Goal: Task Accomplishment & Management: Complete application form

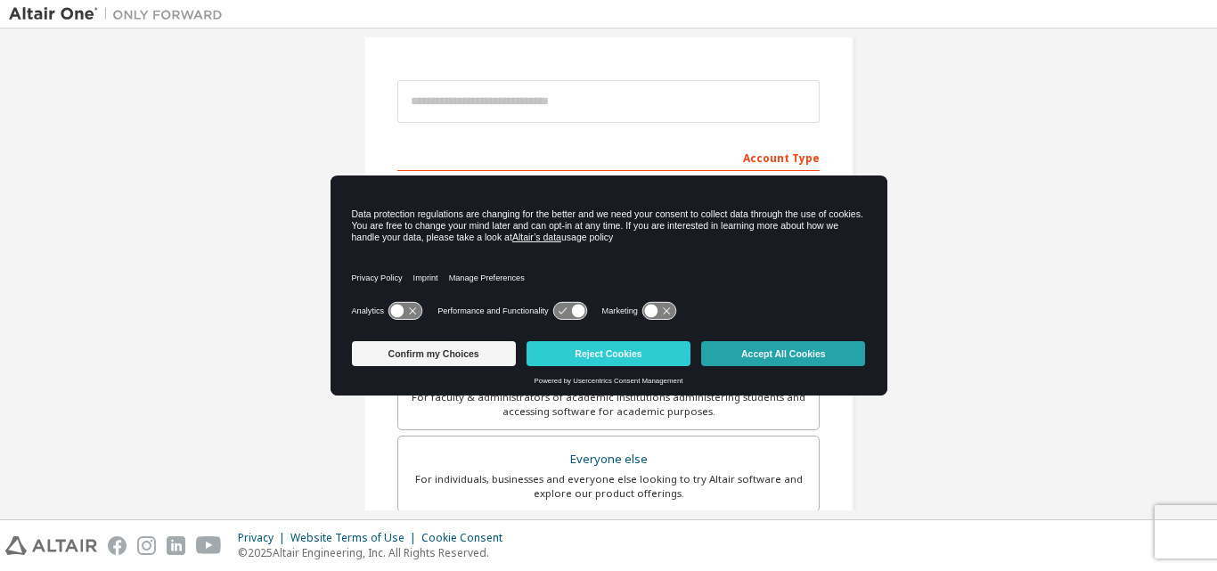
click at [821, 348] on button "Accept All Cookies" at bounding box center [783, 353] width 164 height 25
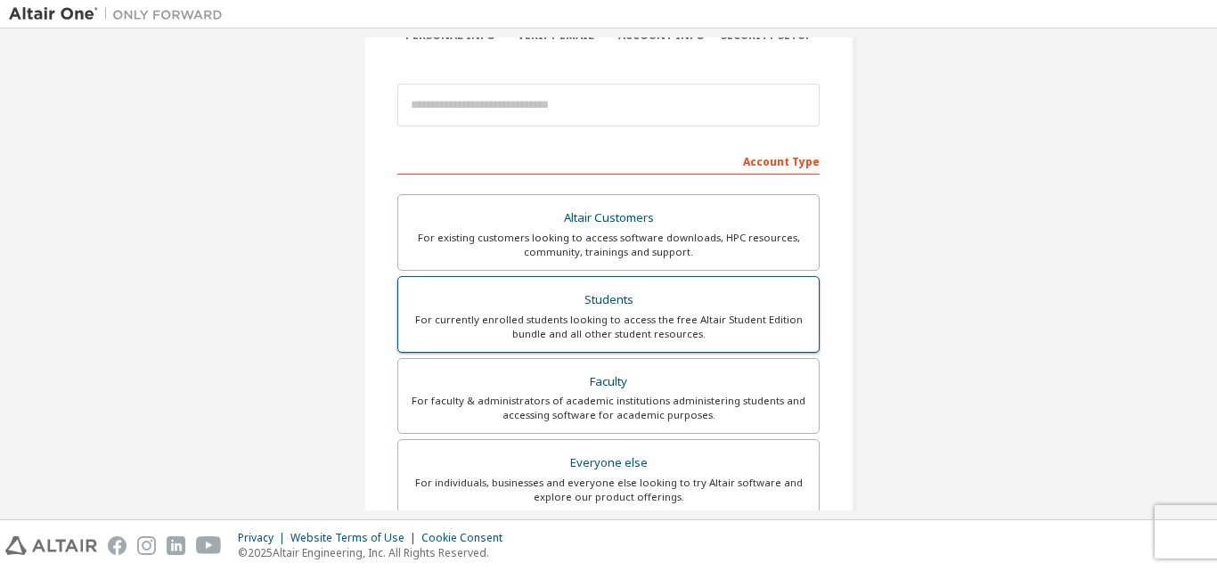
scroll to position [178, 0]
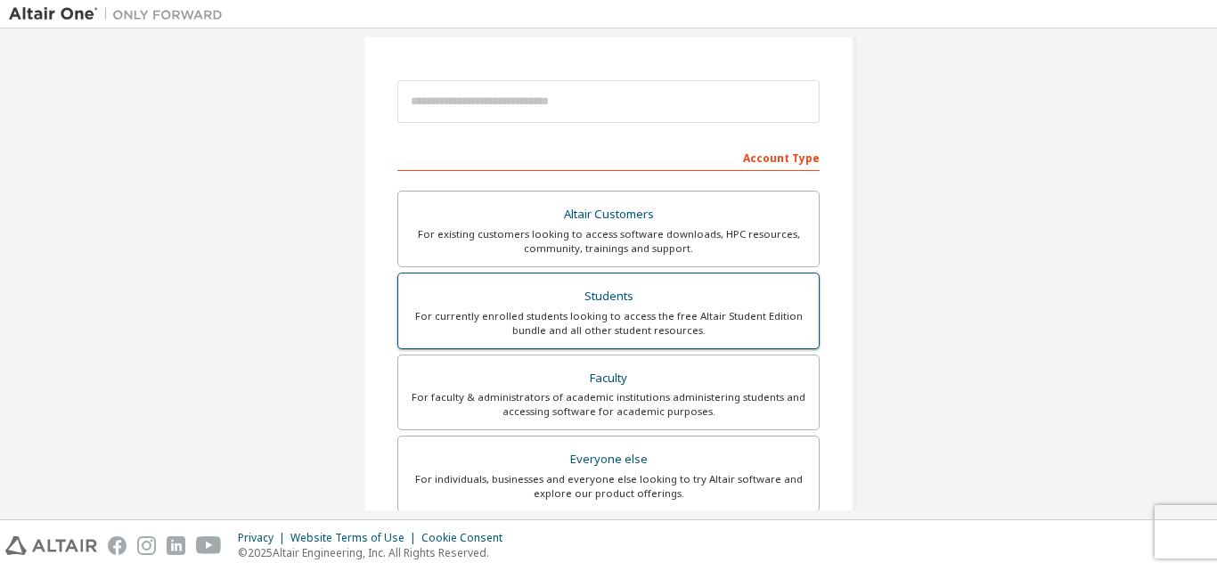
click at [622, 335] on div "For currently enrolled students looking to access the free Altair Student Editi…" at bounding box center [608, 323] width 399 height 29
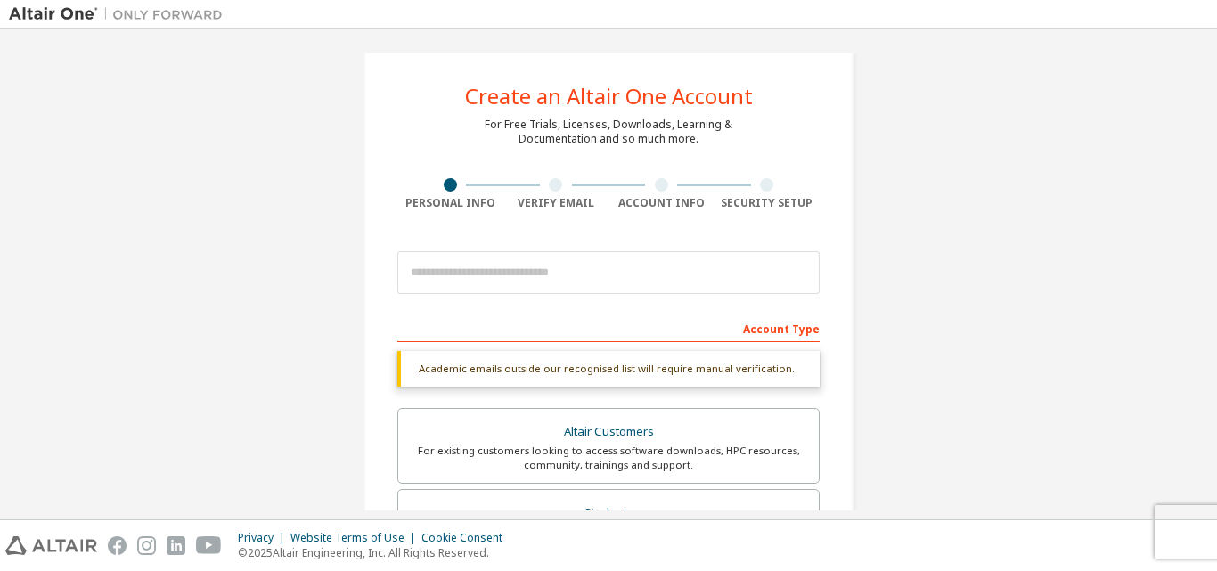
scroll to position [0, 0]
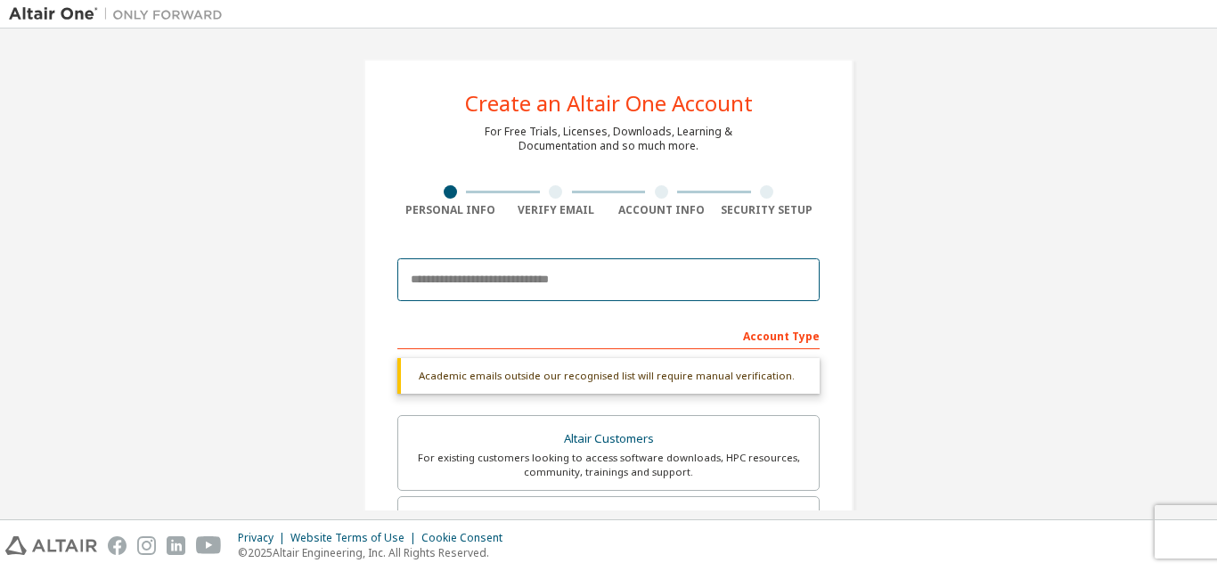
click at [548, 284] on input "email" at bounding box center [608, 279] width 422 height 43
type input "**********"
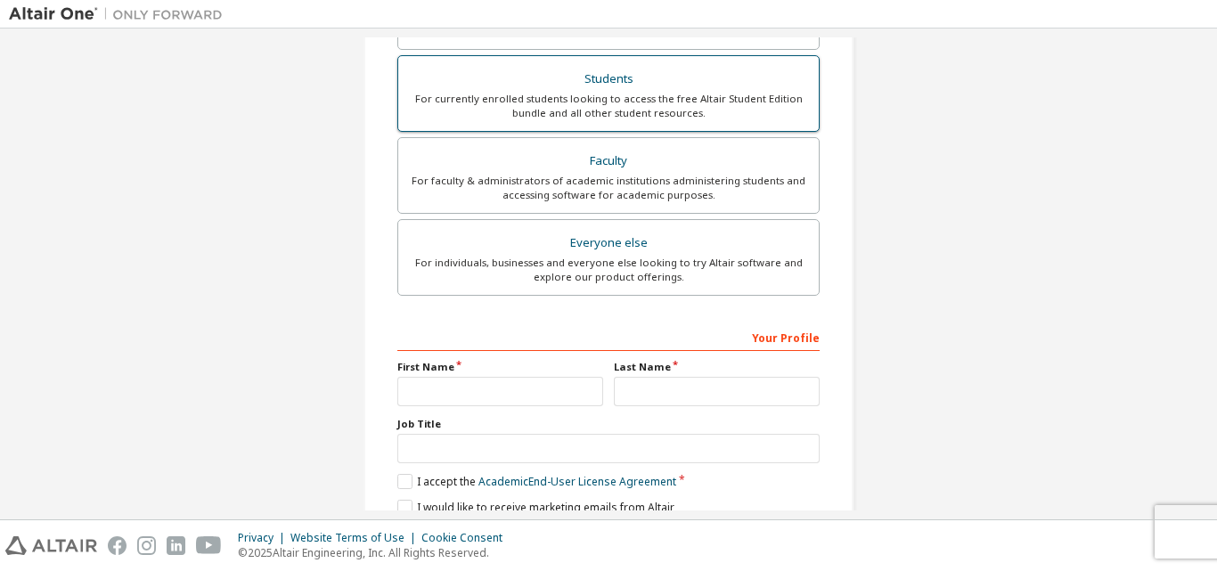
scroll to position [446, 0]
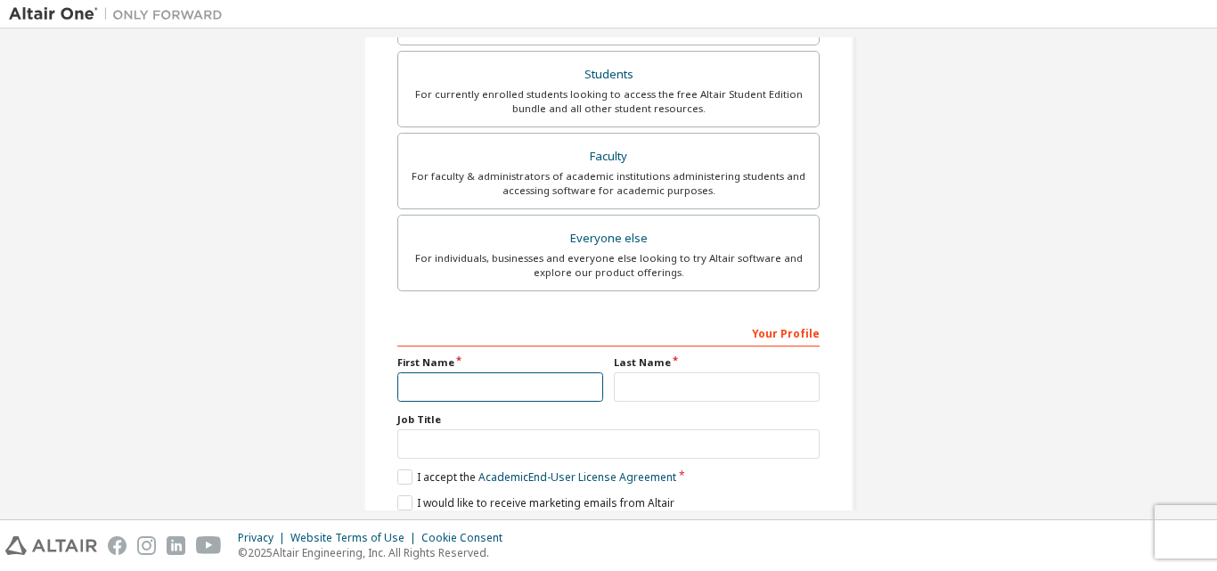
click at [553, 394] on input "text" at bounding box center [500, 386] width 206 height 29
type input "*****"
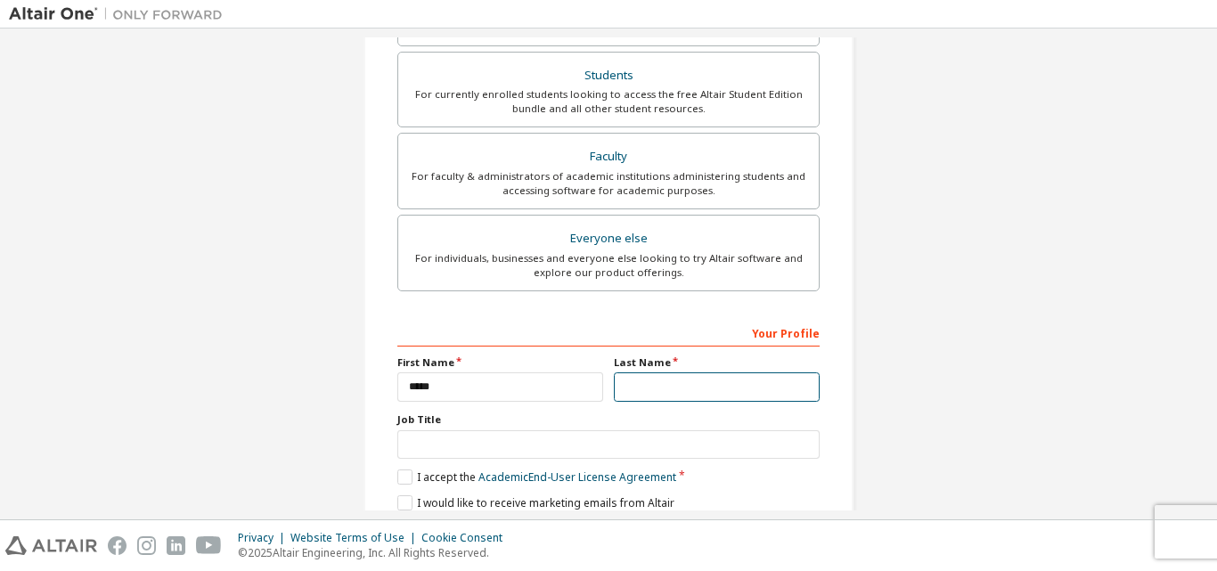
click at [686, 387] on input "text" at bounding box center [717, 386] width 206 height 29
type input "****"
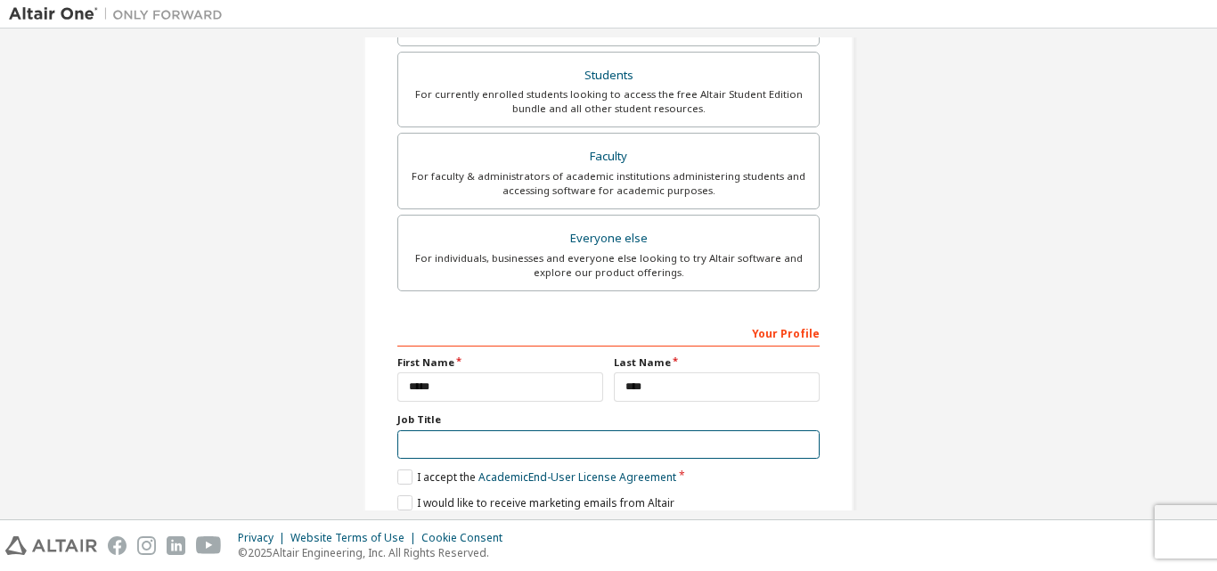
click at [426, 439] on input "text" at bounding box center [608, 444] width 422 height 29
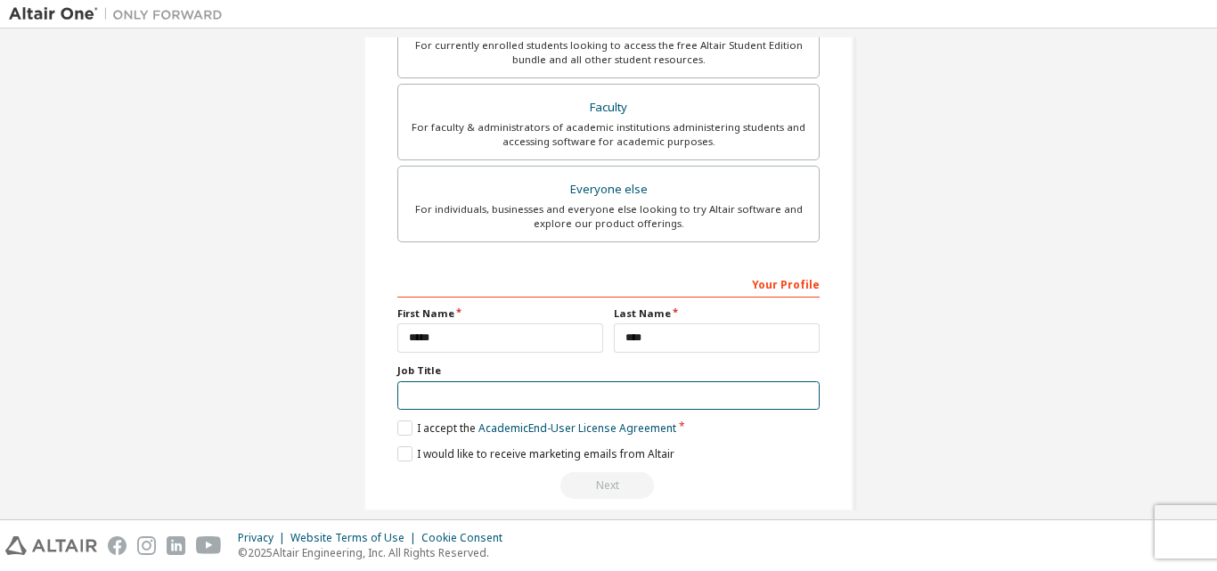
scroll to position [531, 0]
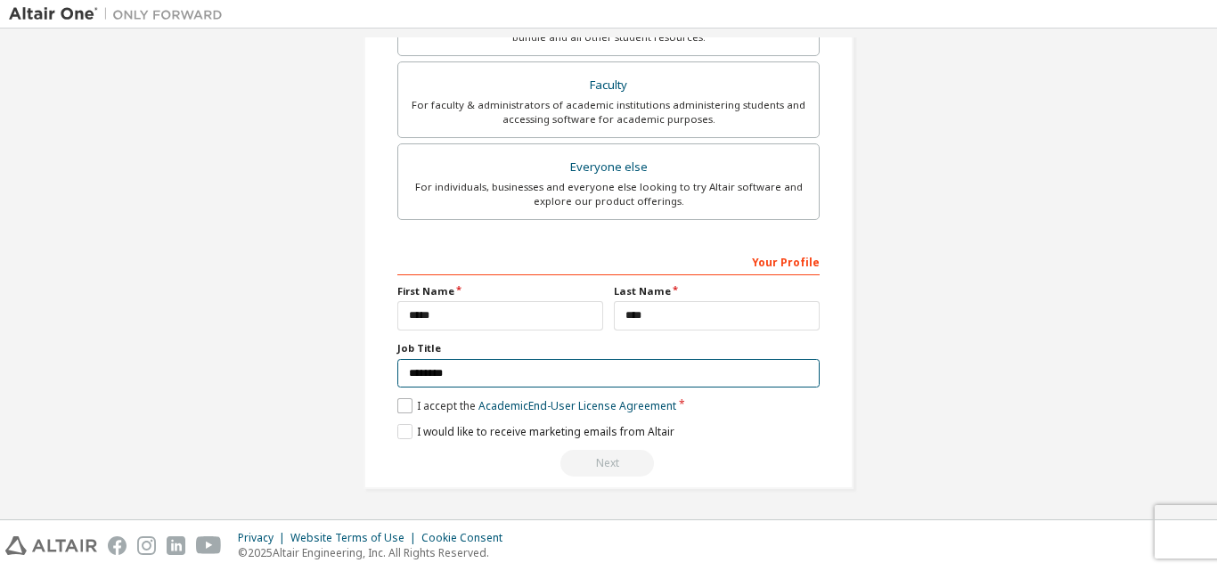
type input "********"
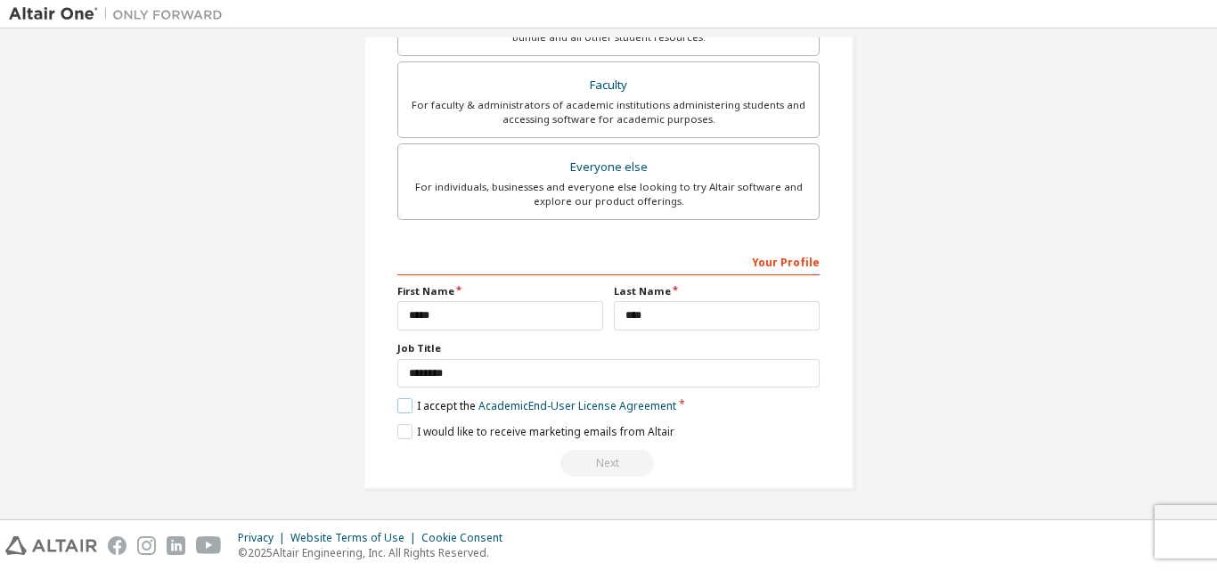
click at [446, 401] on label "I accept the Academic End-User License Agreement" at bounding box center [536, 405] width 279 height 15
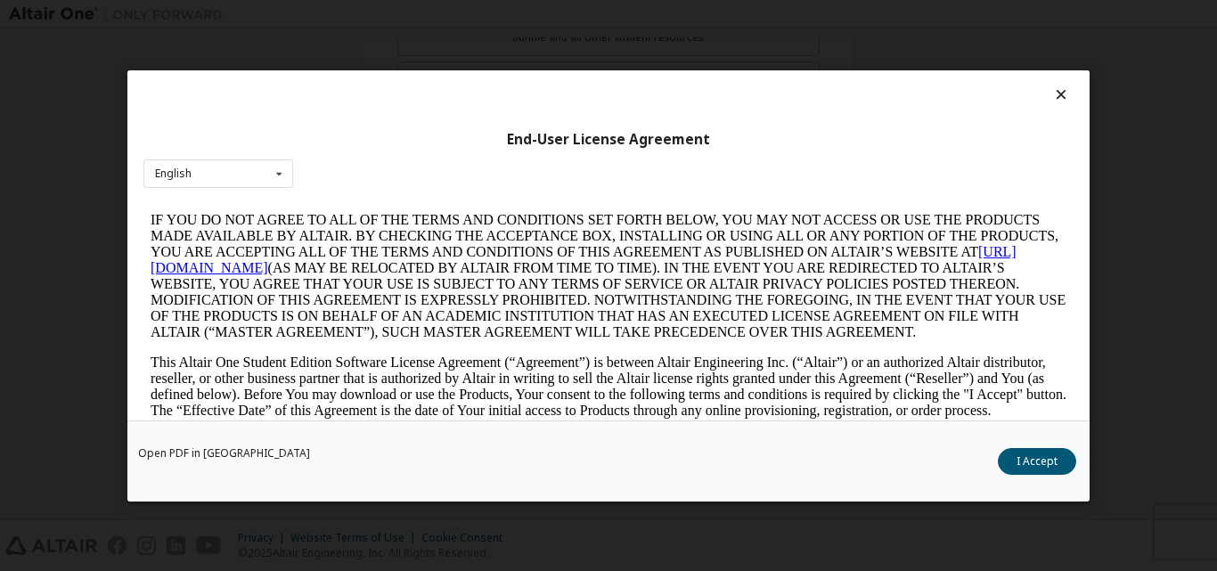
scroll to position [89, 0]
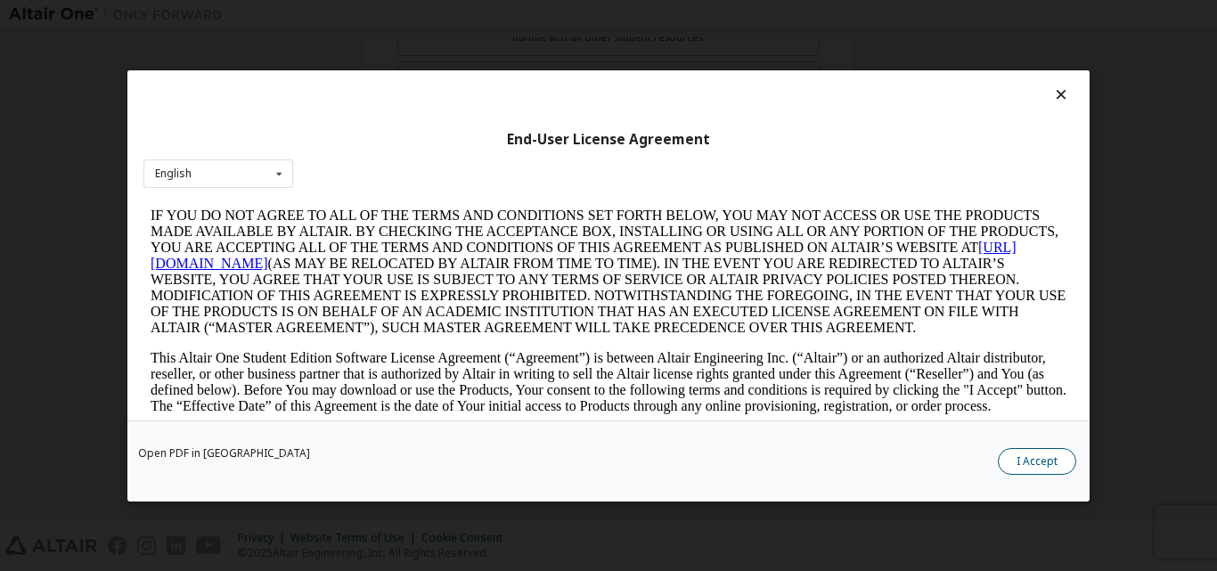
click at [1028, 456] on button "I Accept" at bounding box center [1037, 460] width 78 height 27
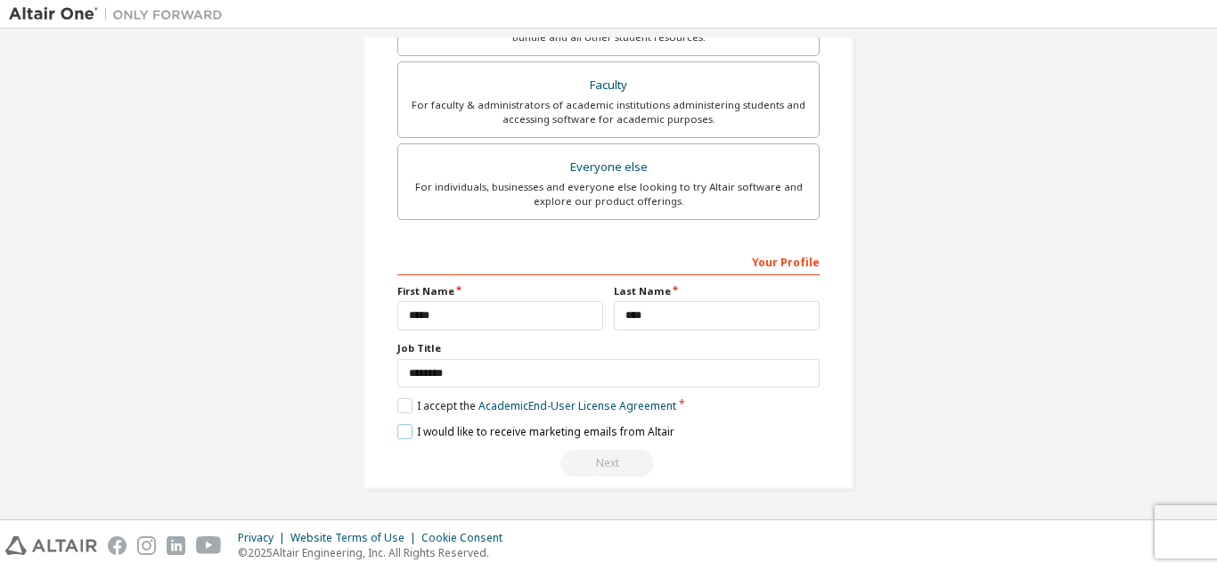
click at [468, 429] on label "I would like to receive marketing emails from Altair" at bounding box center [535, 431] width 277 height 15
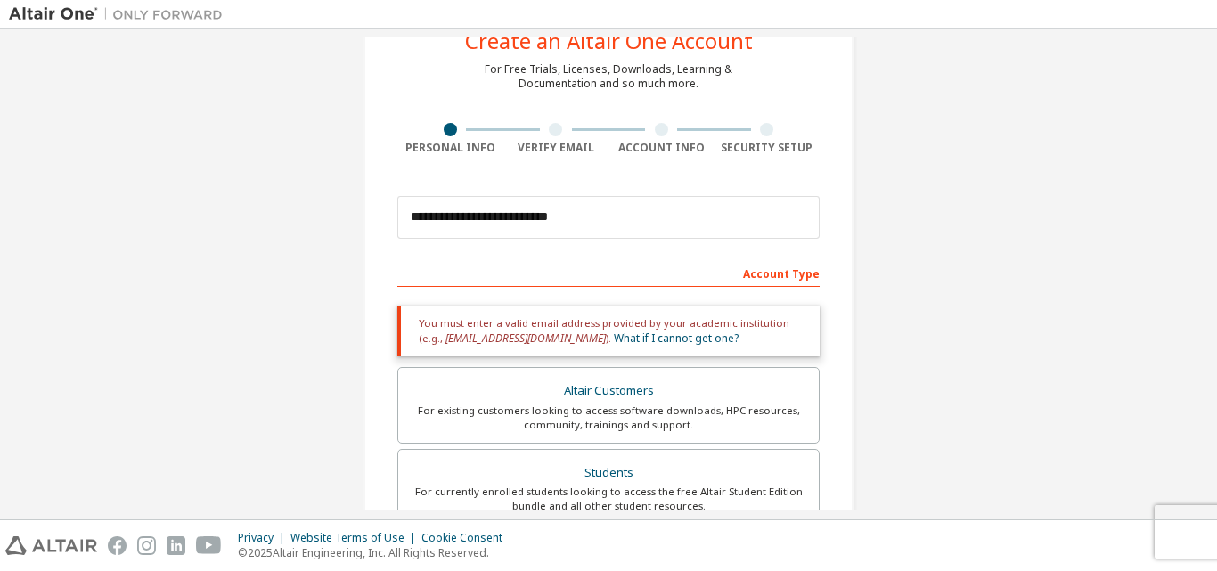
scroll to position [0, 0]
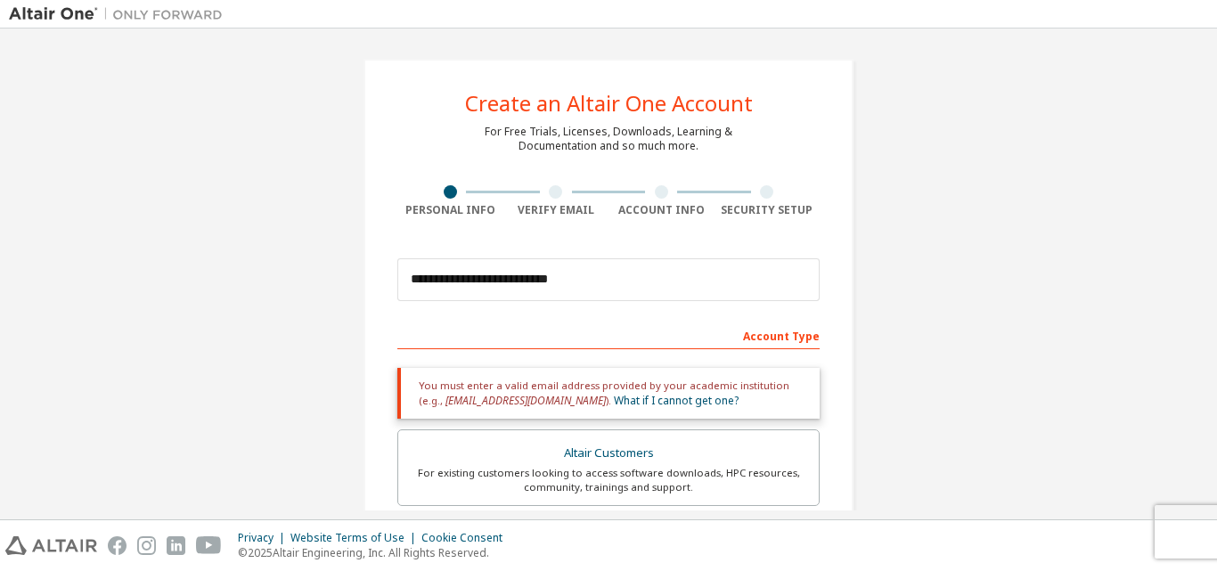
click at [574, 337] on div "Account Type" at bounding box center [608, 335] width 422 height 29
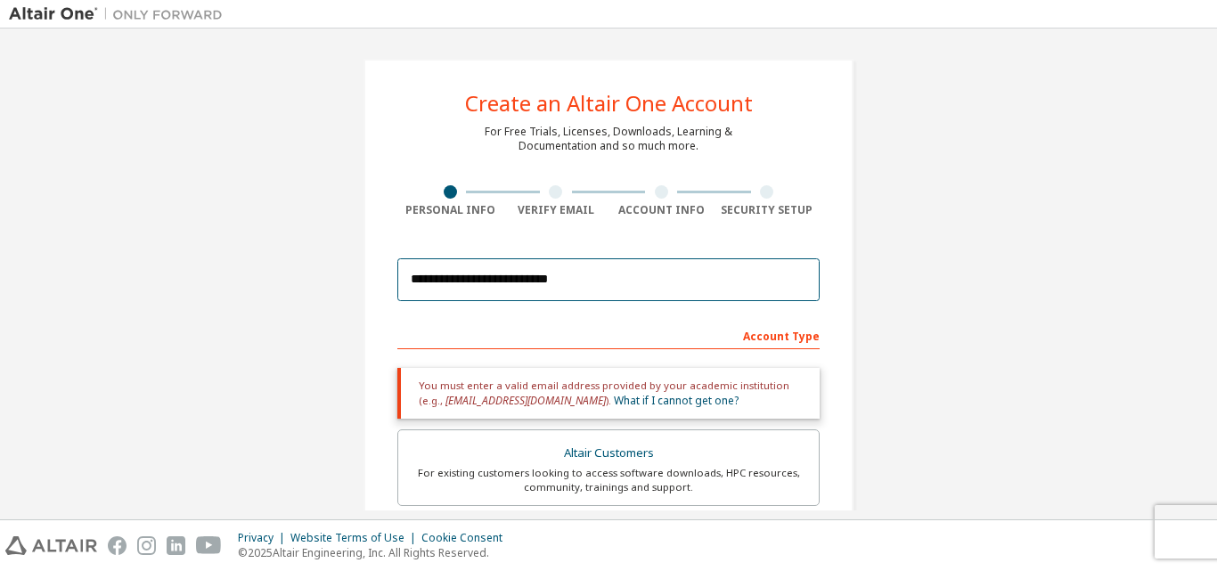
click at [601, 276] on input "**********" at bounding box center [608, 279] width 422 height 43
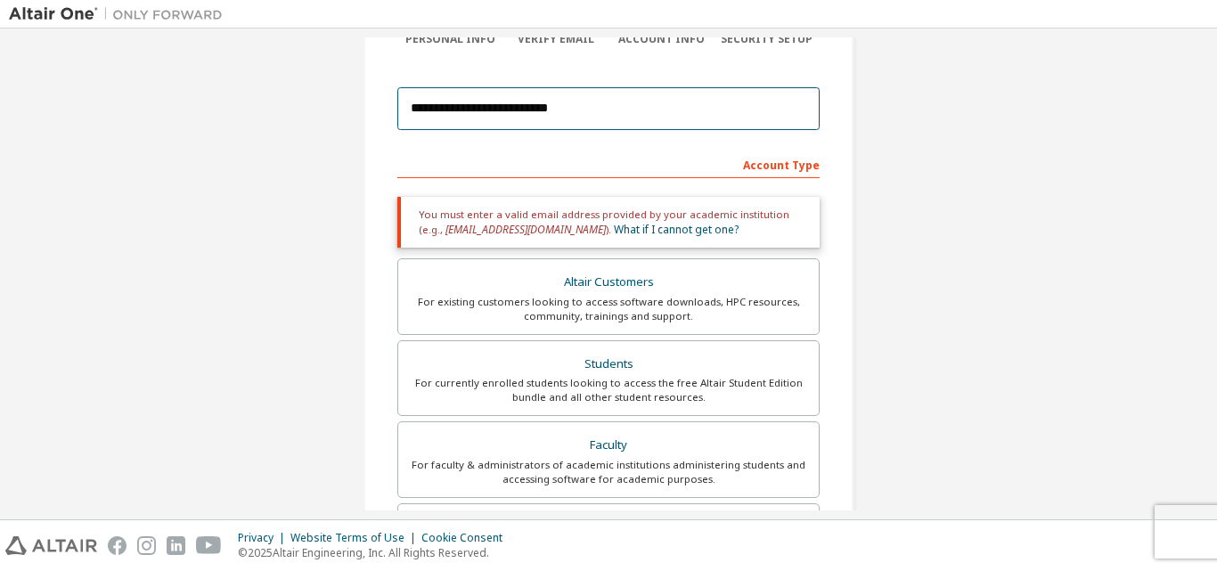
scroll to position [178, 0]
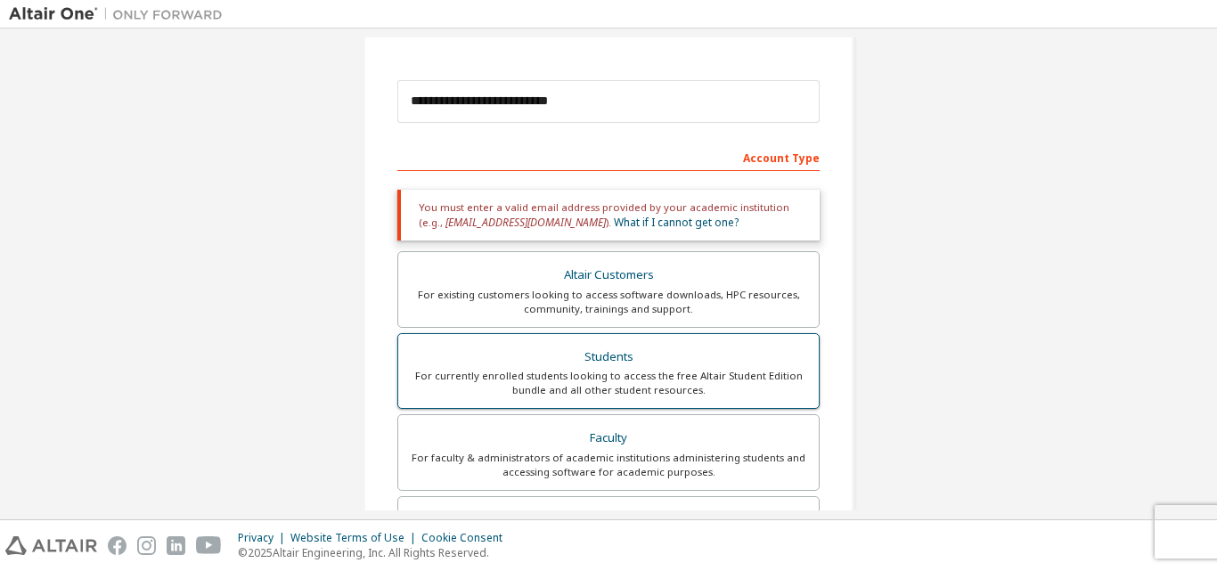
click at [605, 352] on div "Students" at bounding box center [608, 357] width 399 height 25
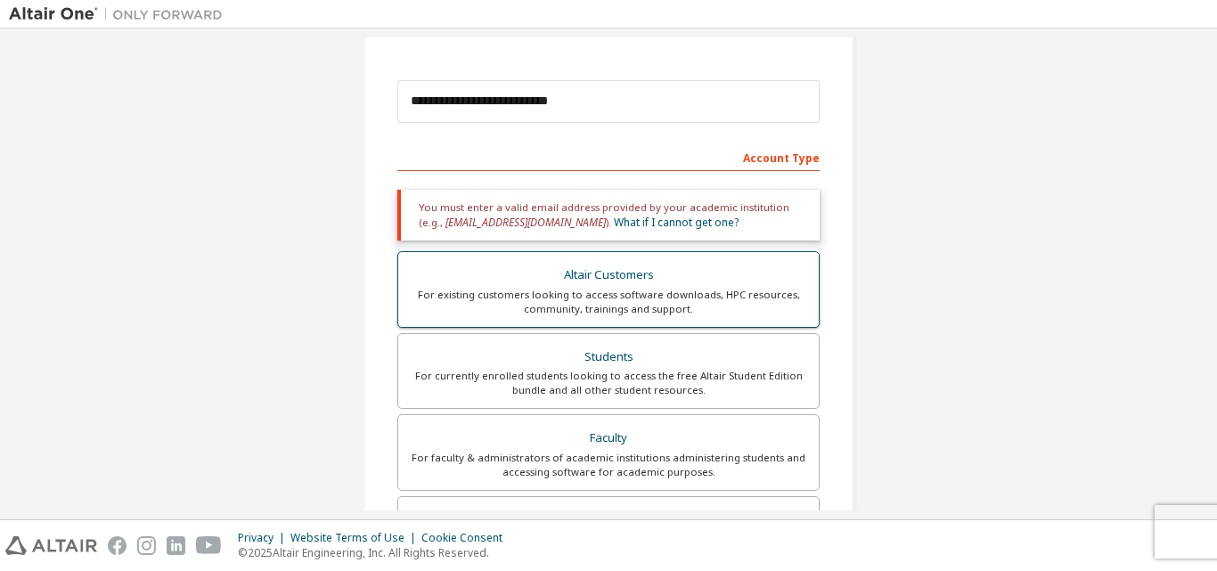
click at [597, 284] on div "Altair Customers" at bounding box center [608, 275] width 399 height 25
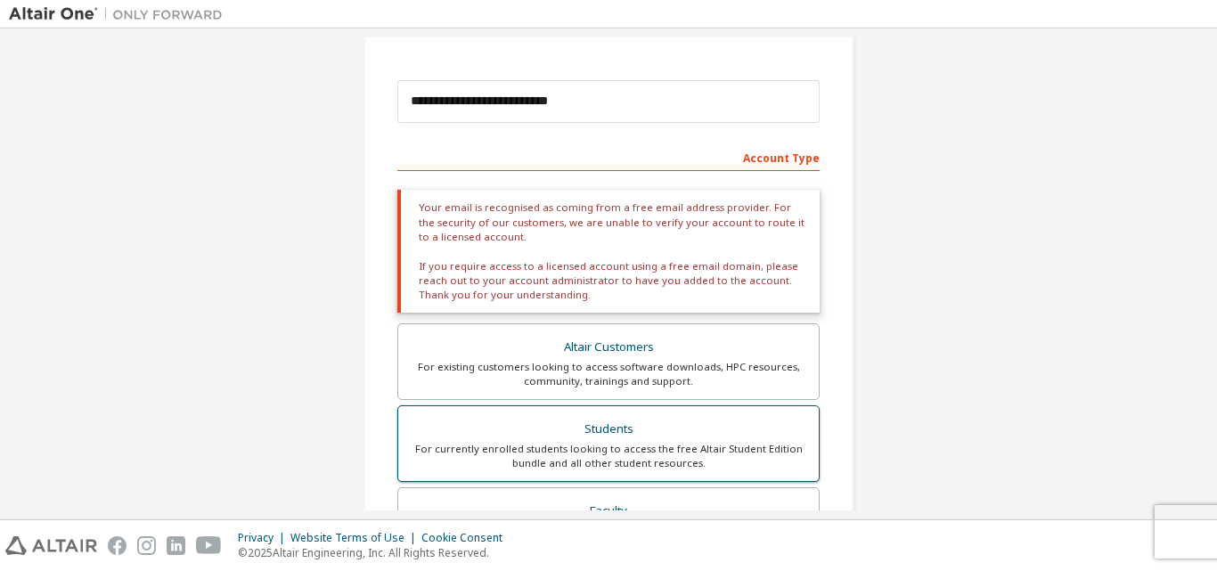
click at [622, 421] on div "Students" at bounding box center [608, 429] width 399 height 25
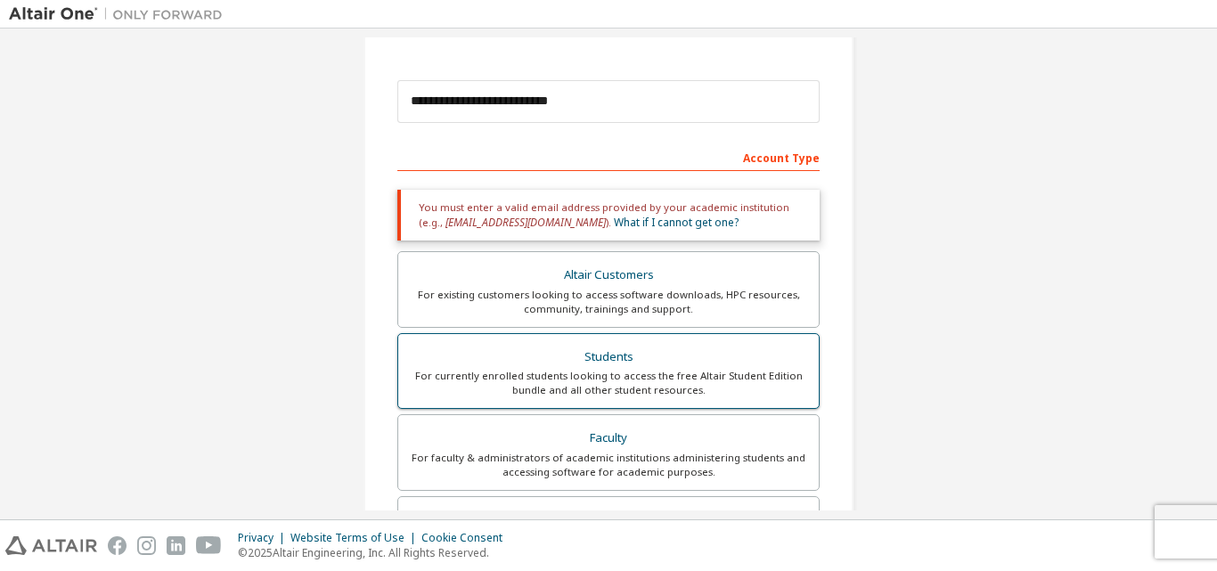
scroll to position [267, 0]
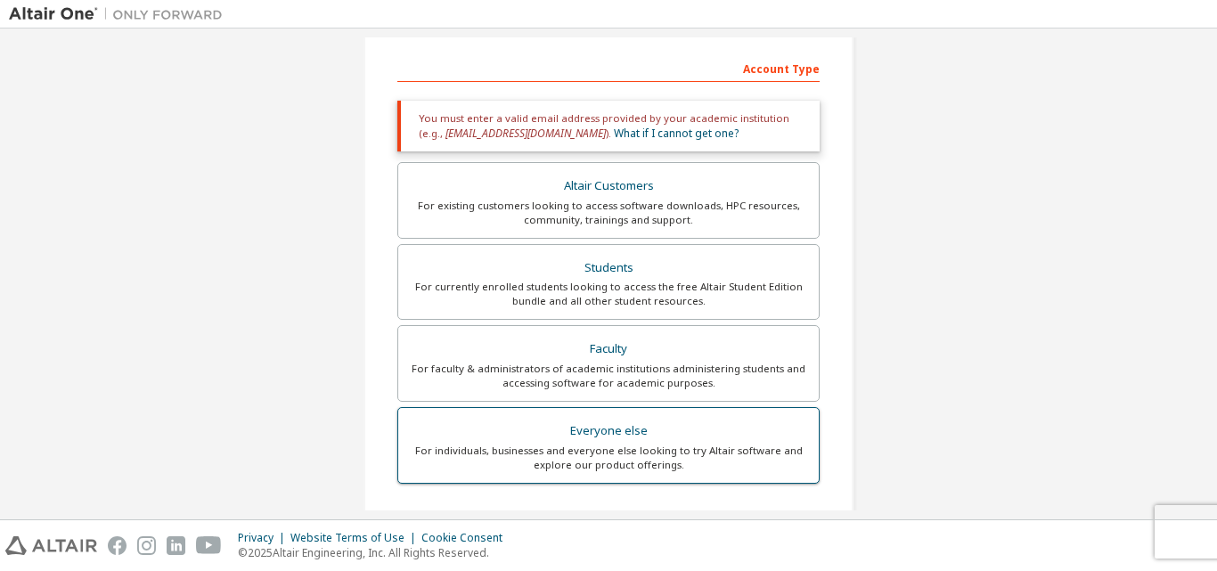
click at [667, 417] on label "Everyone else For individuals, businesses and everyone else looking to try Alta…" at bounding box center [608, 445] width 422 height 77
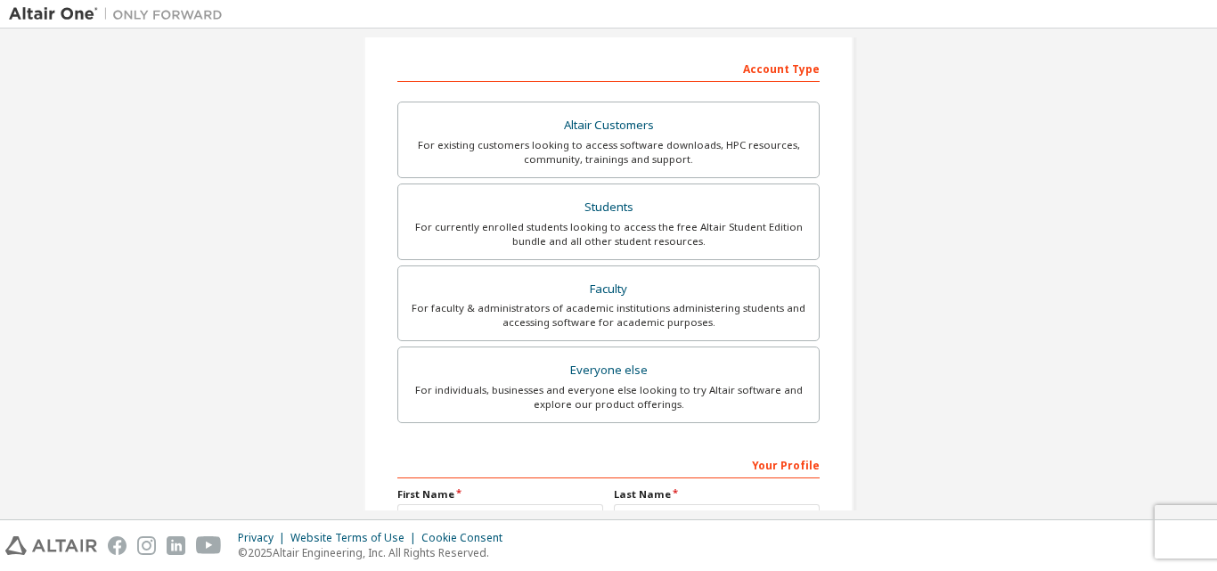
scroll to position [470, 0]
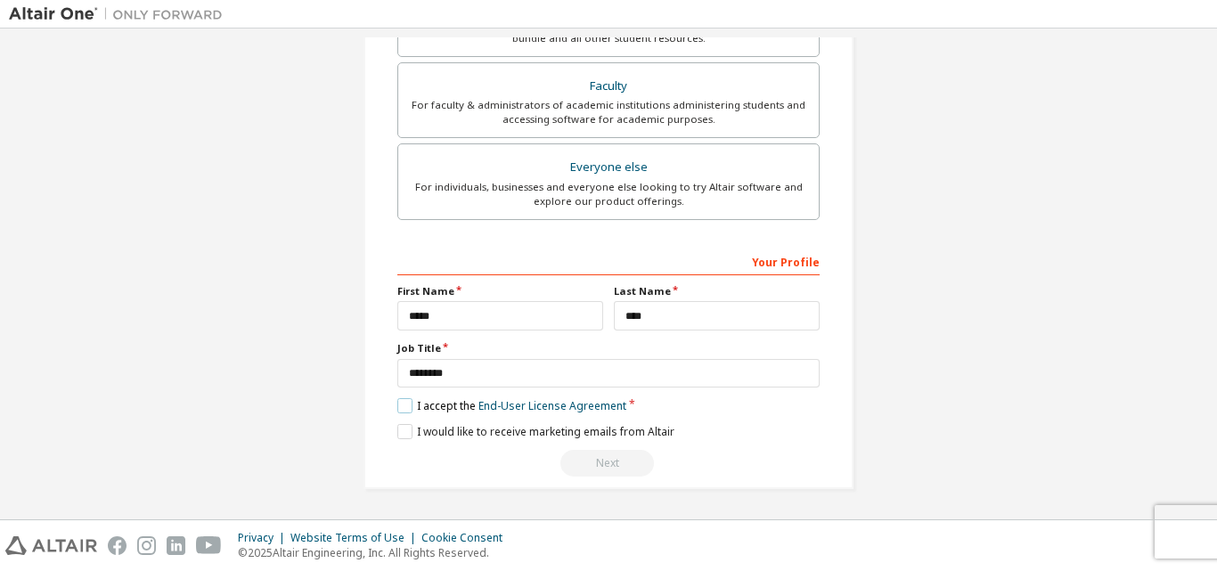
click at [432, 407] on label "I accept the End-User License Agreement" at bounding box center [511, 405] width 229 height 15
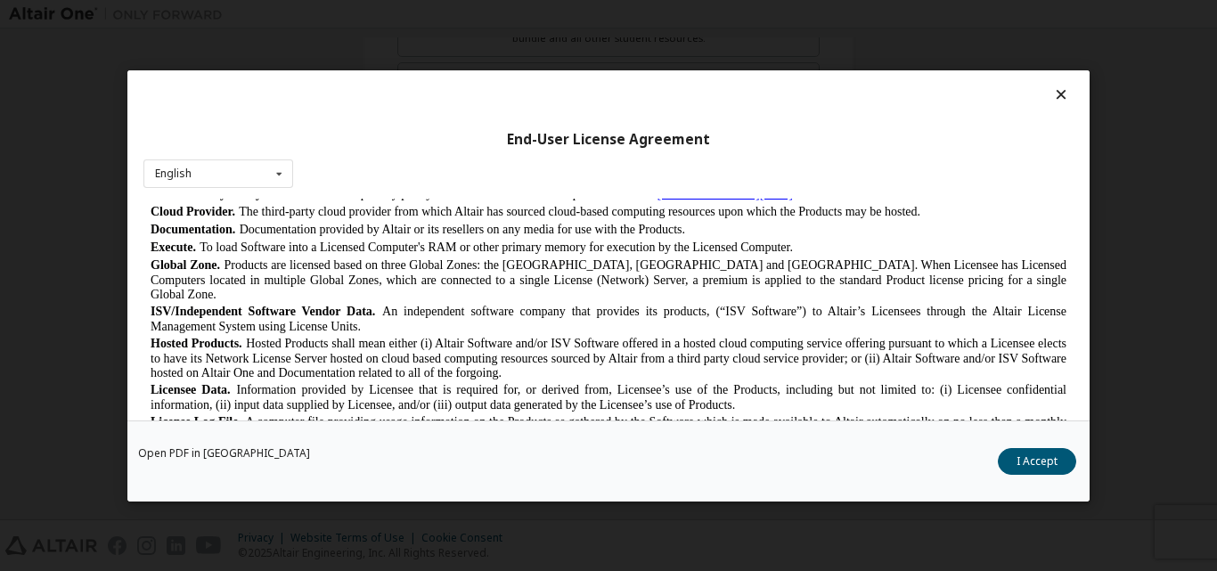
scroll to position [891, 0]
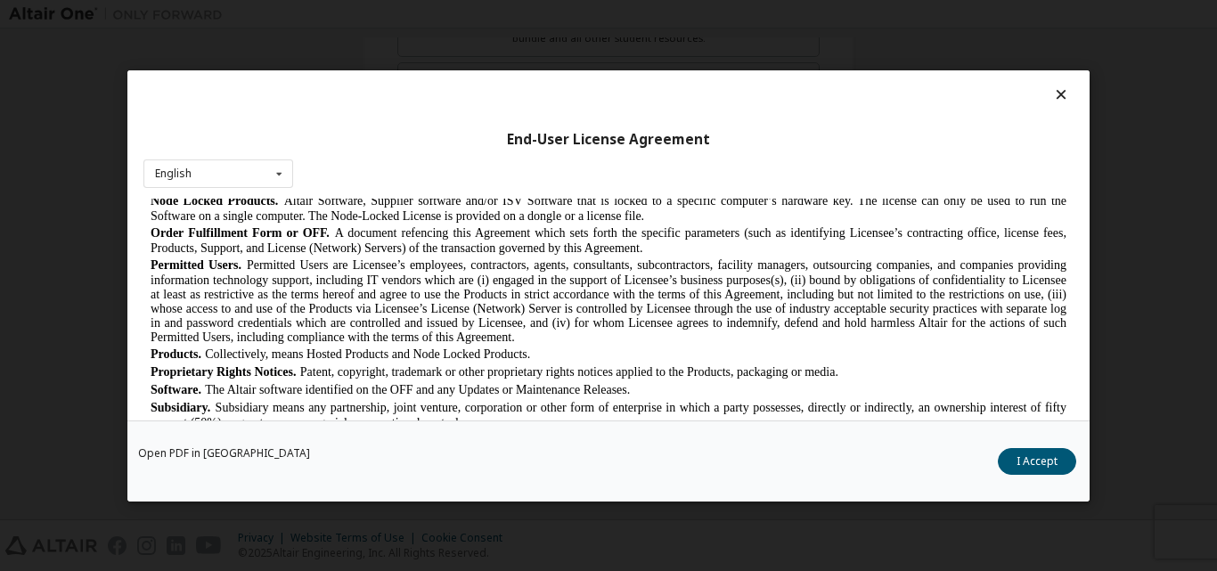
drag, startPoint x: 1060, startPoint y: 457, endPoint x: 1049, endPoint y: 456, distance: 11.6
click at [1059, 457] on button "I Accept" at bounding box center [1037, 460] width 78 height 27
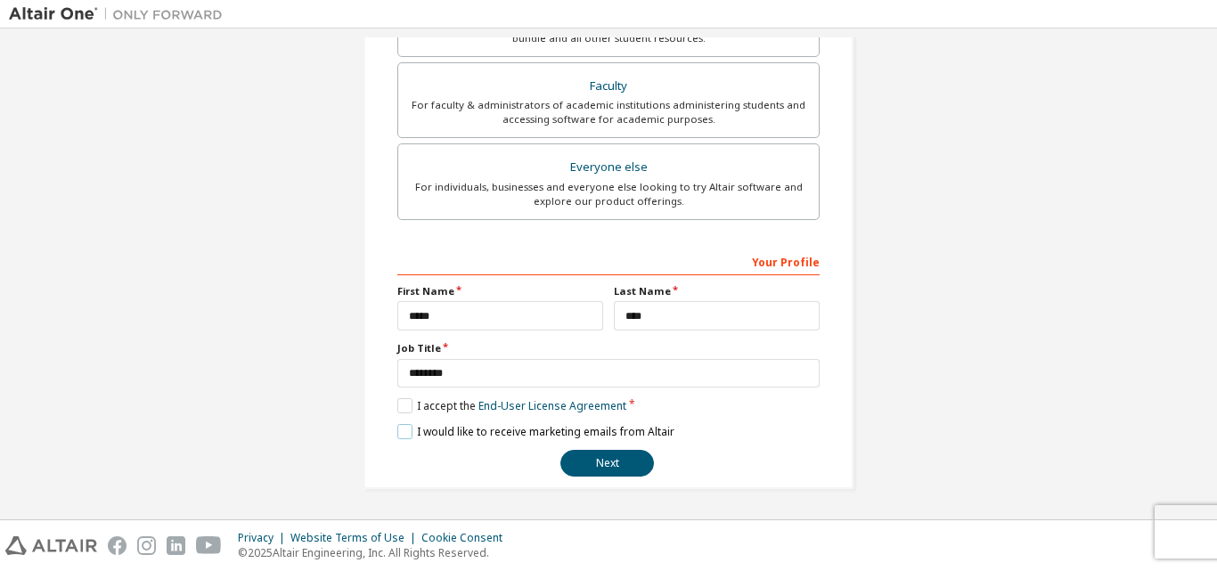
click at [402, 430] on label "I would like to receive marketing emails from Altair" at bounding box center [535, 431] width 277 height 15
click at [577, 462] on button "Next" at bounding box center [607, 463] width 94 height 27
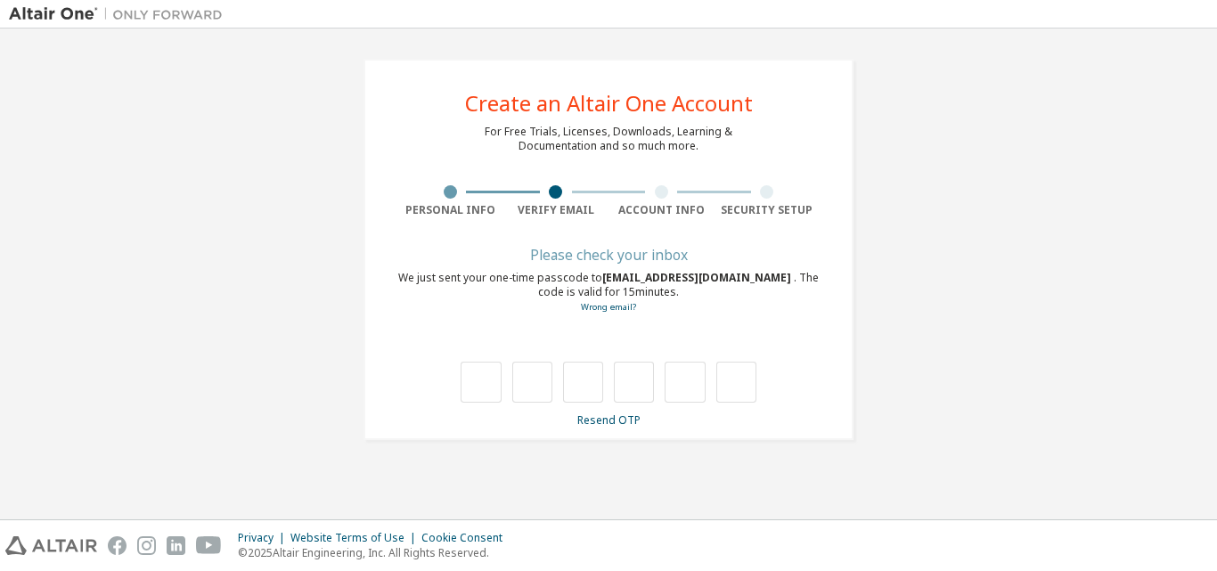
scroll to position [0, 0]
type input "*"
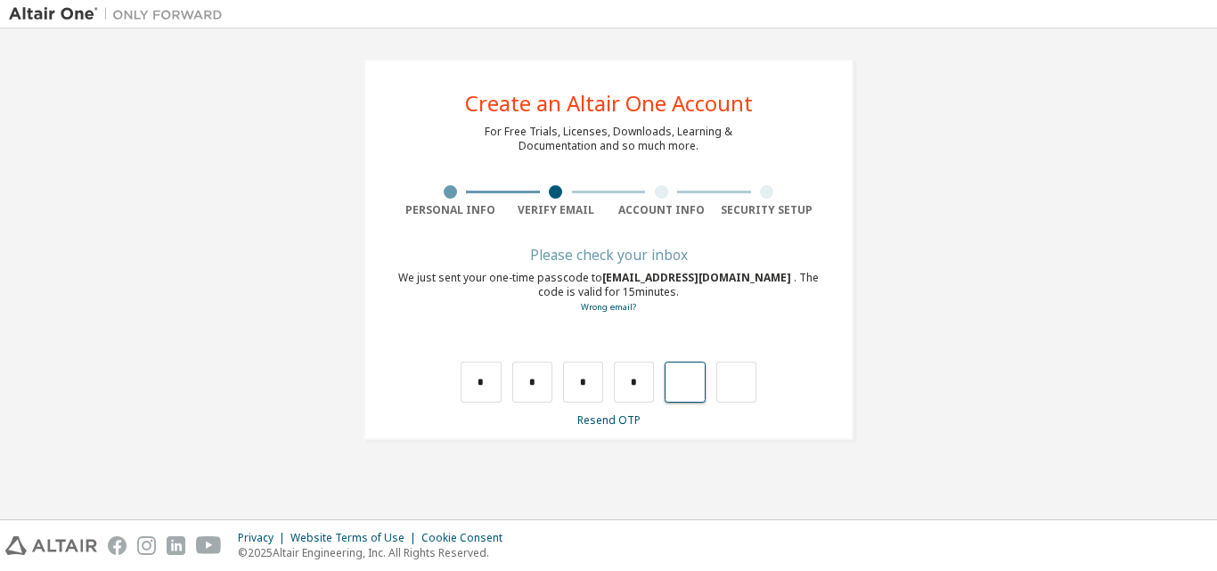
type input "*"
click at [485, 380] on input "text" at bounding box center [481, 382] width 40 height 41
type input "*"
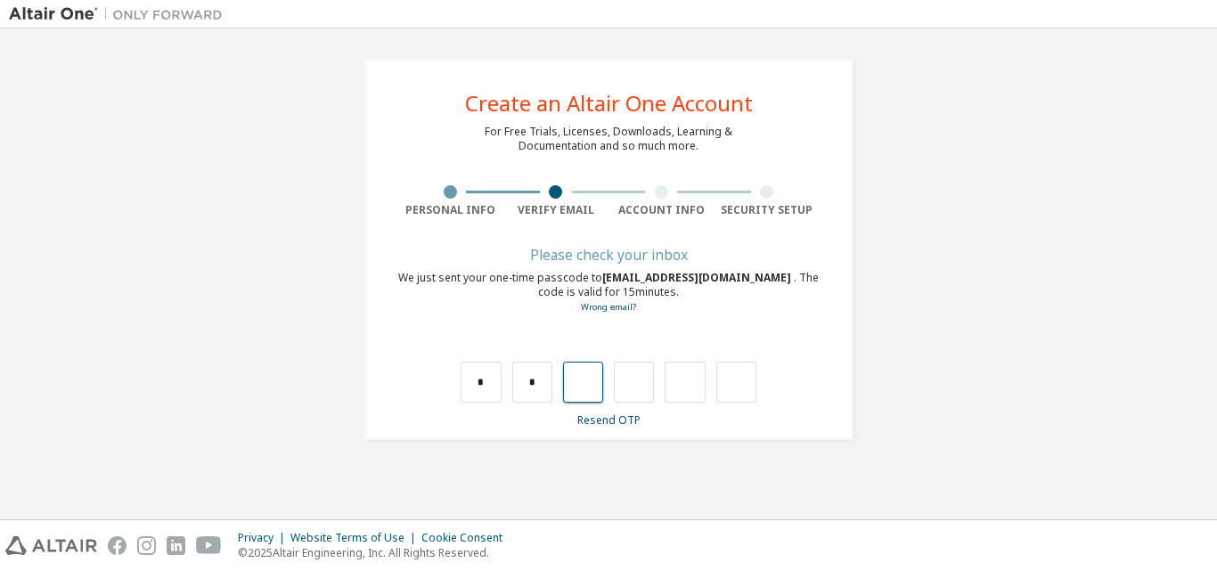
type input "*"
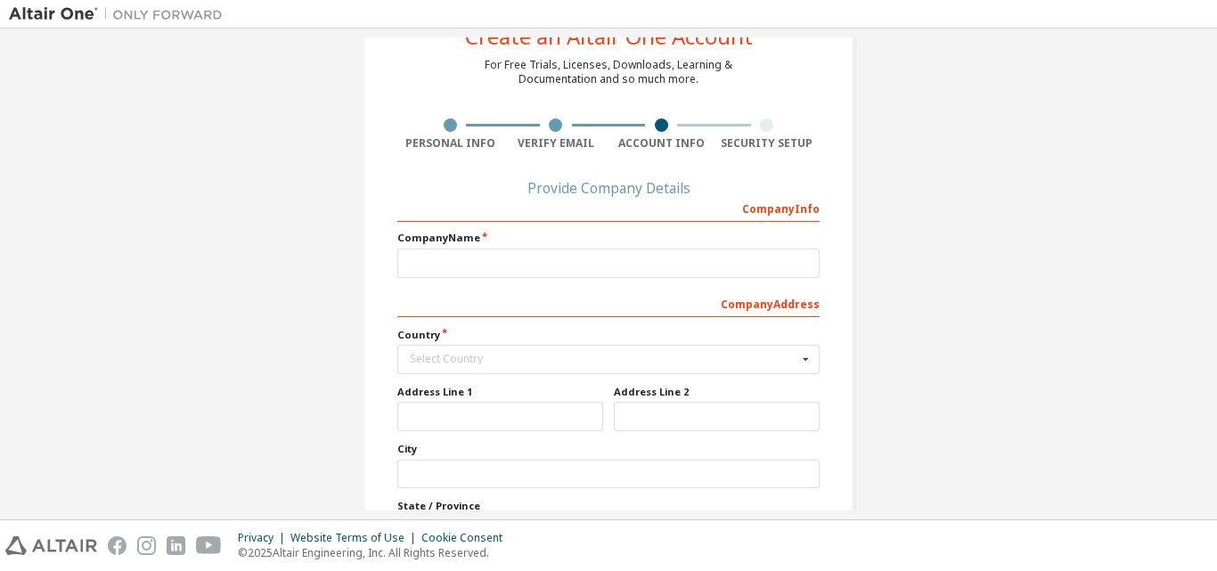
scroll to position [65, 0]
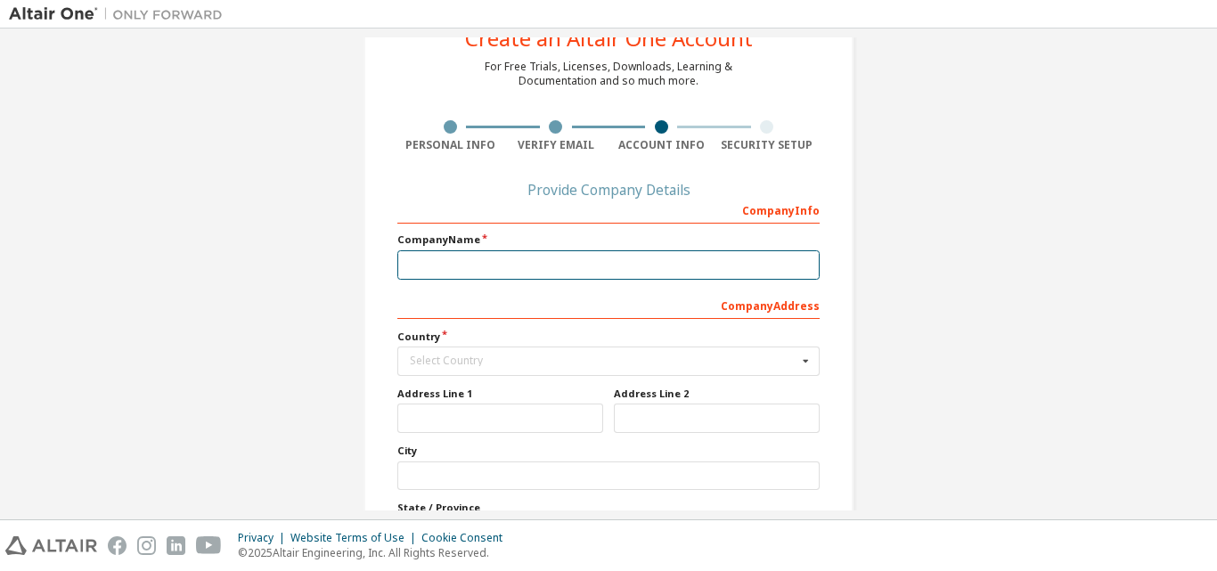
click at [521, 266] on input "text" at bounding box center [608, 264] width 422 height 29
type input "***"
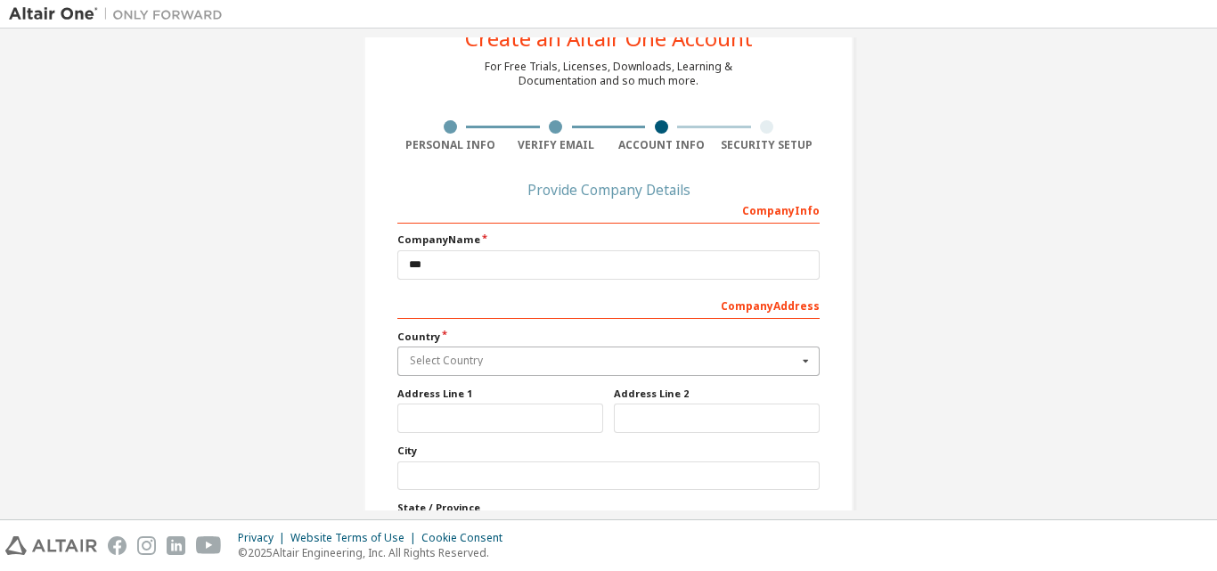
click at [586, 371] on input "text" at bounding box center [609, 362] width 421 height 28
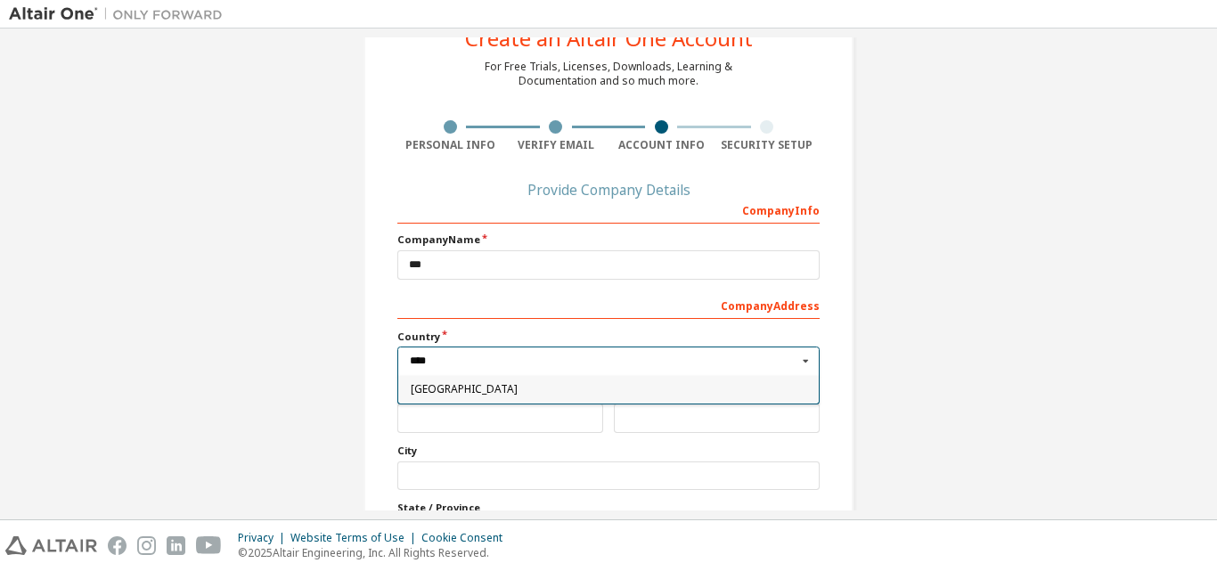
type input "****"
click at [510, 388] on span "Indonesia" at bounding box center [609, 389] width 397 height 11
type input "***"
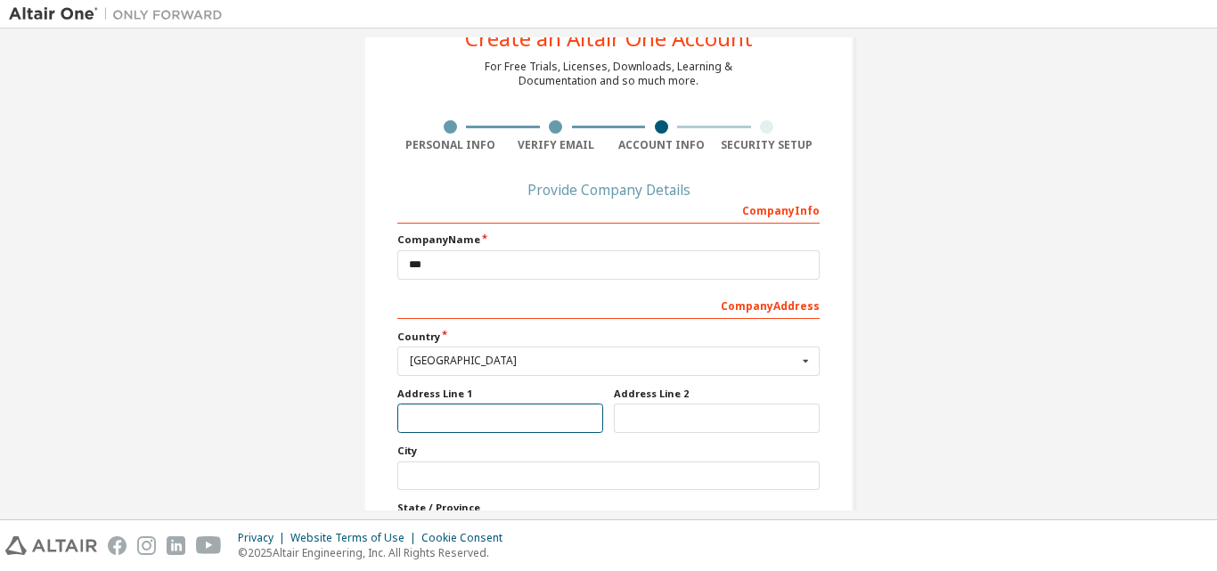
click at [512, 422] on input "text" at bounding box center [500, 418] width 206 height 29
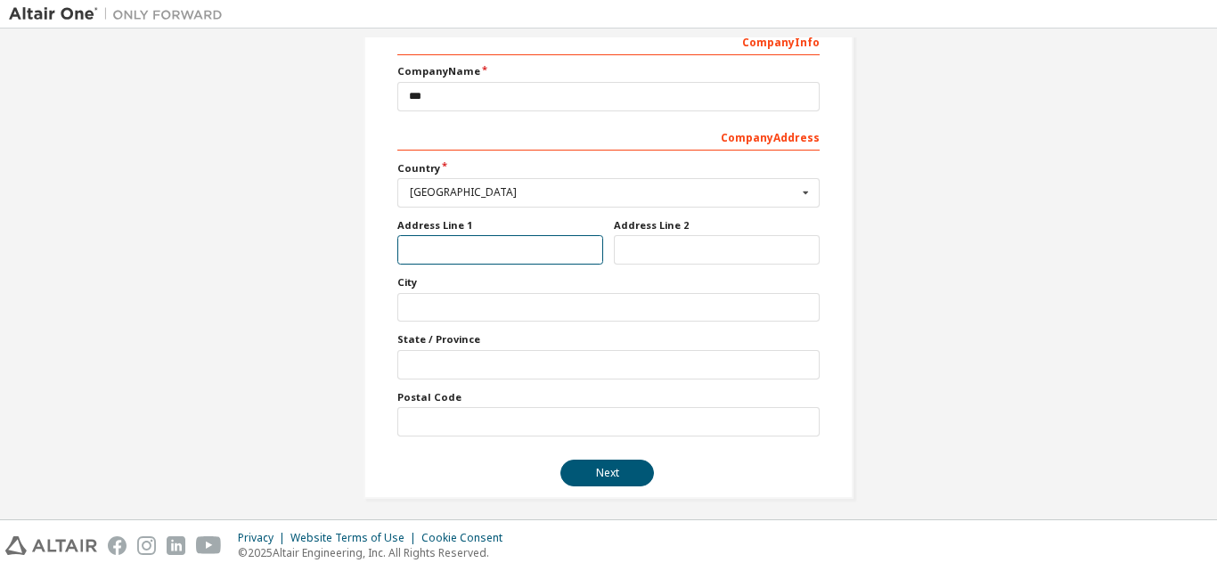
scroll to position [243, 0]
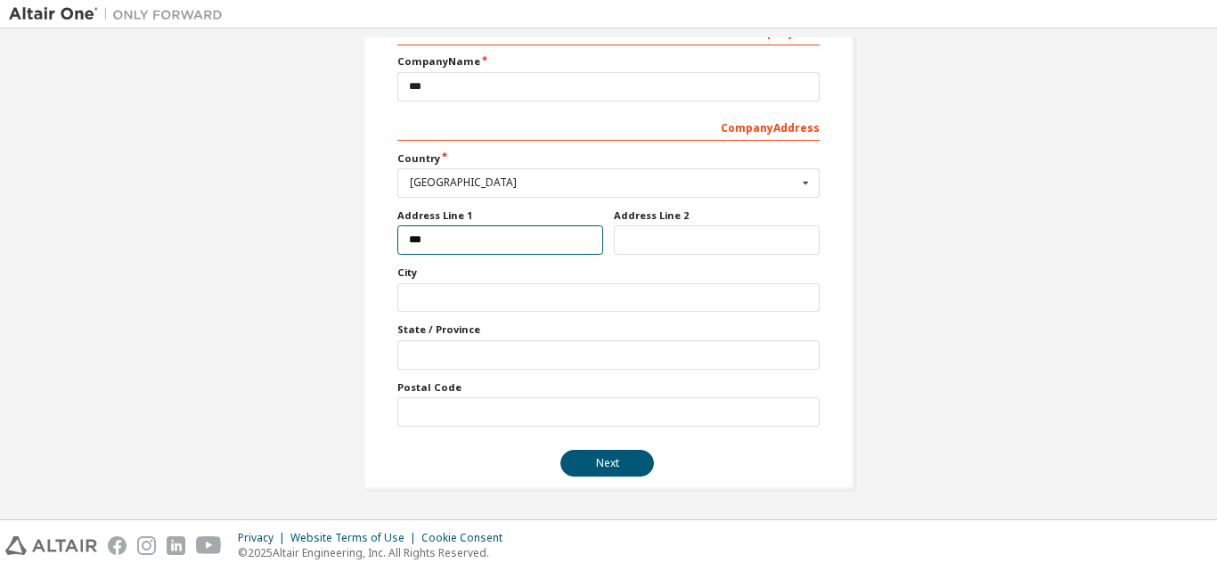
type input "***"
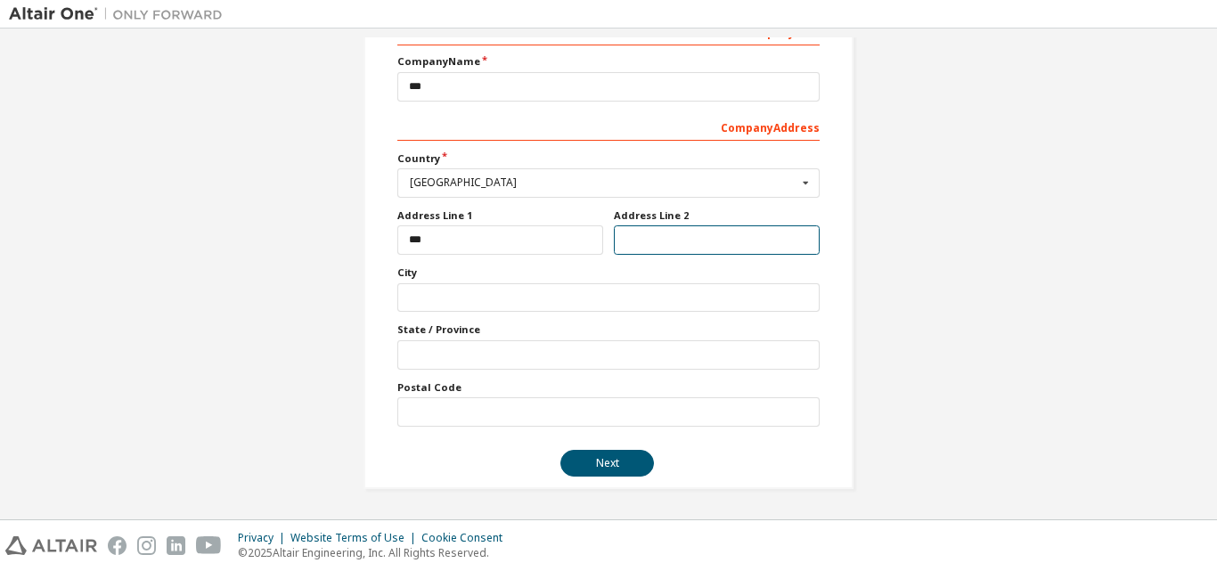
click at [645, 245] on input "text" at bounding box center [717, 239] width 206 height 29
type input "*****"
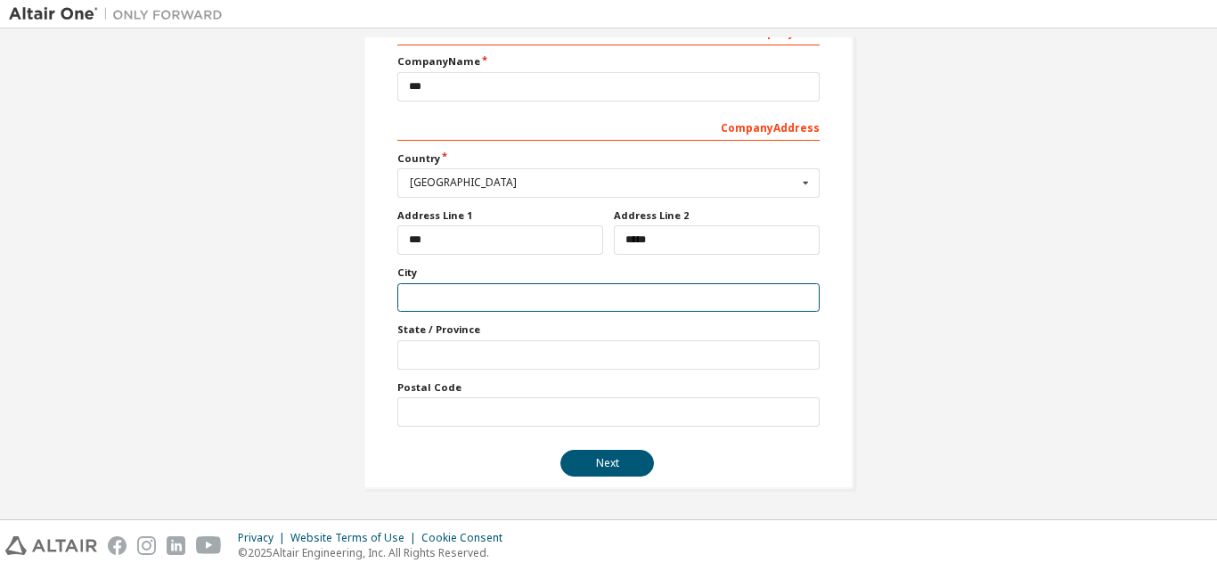
click at [479, 298] on input "text" at bounding box center [608, 297] width 422 height 29
type input "**********"
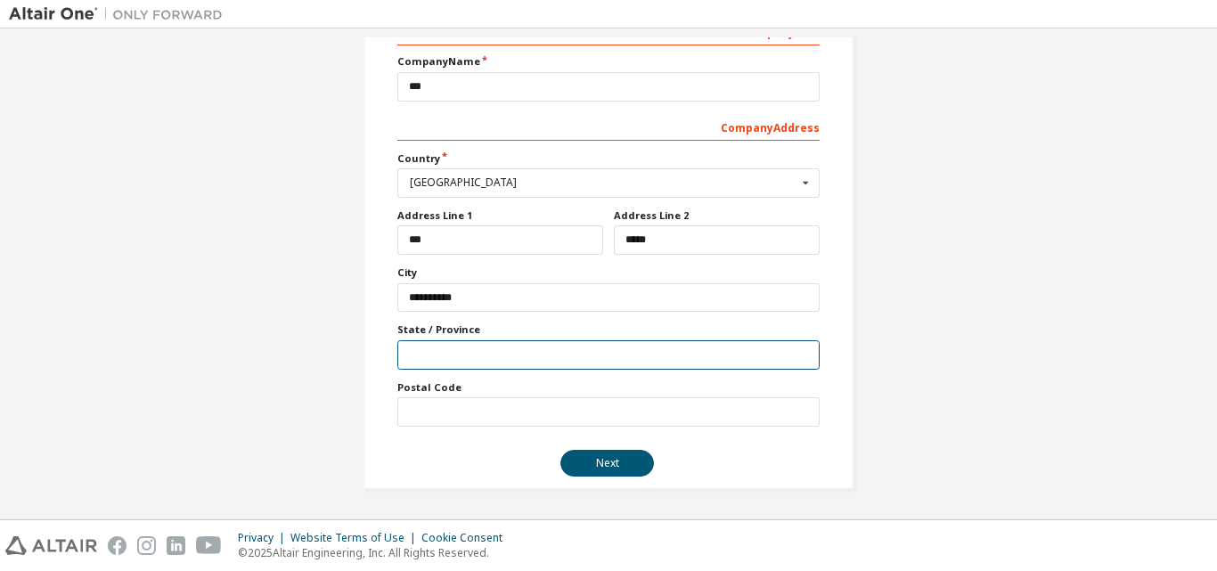
click at [446, 349] on input "text" at bounding box center [608, 354] width 422 height 29
type input "*********"
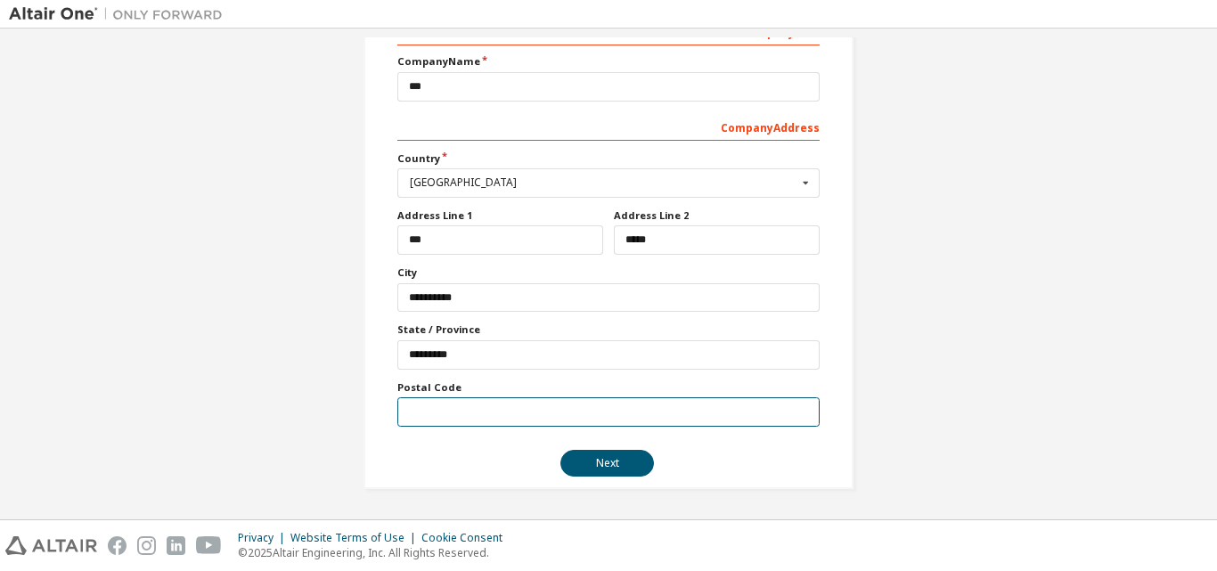
click at [426, 415] on input "text" at bounding box center [608, 411] width 422 height 29
type input "*****"
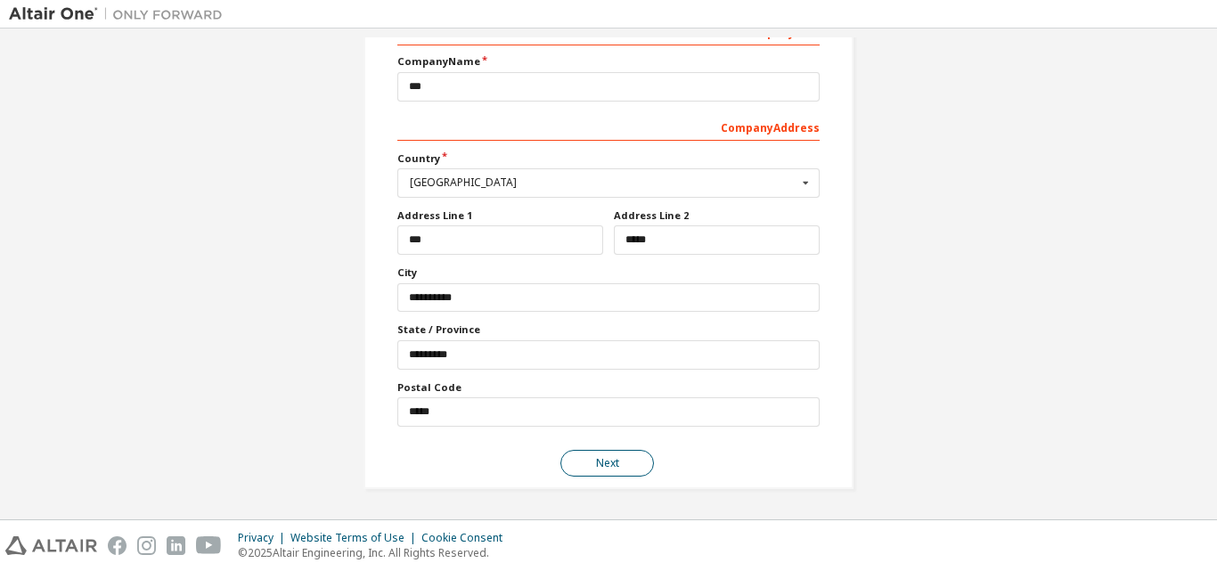
click at [618, 459] on button "Next" at bounding box center [607, 463] width 94 height 27
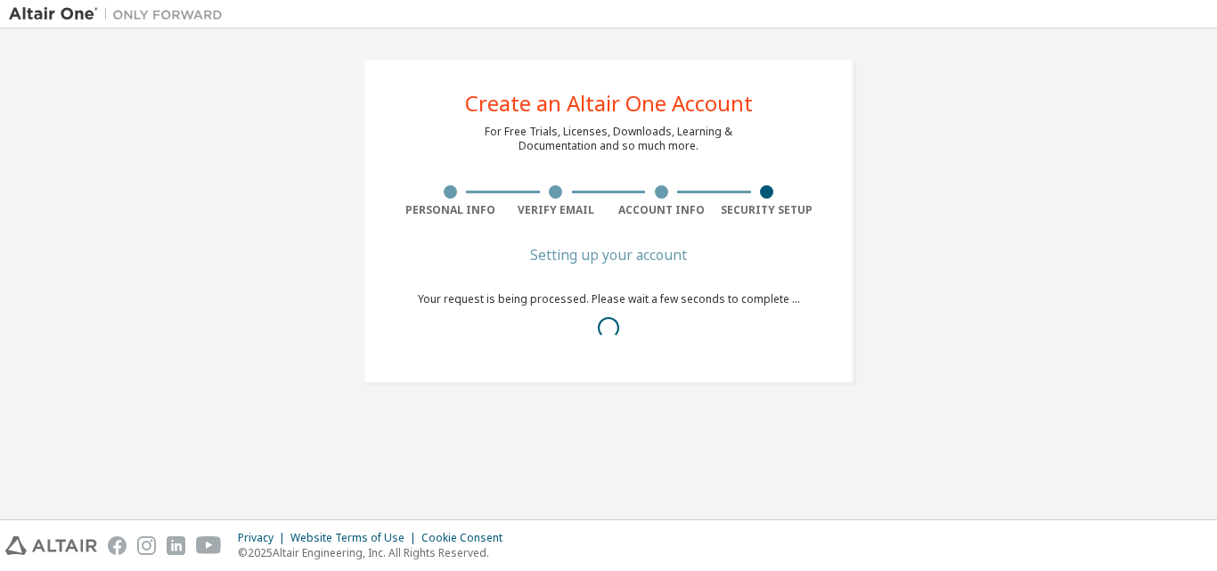
scroll to position [0, 0]
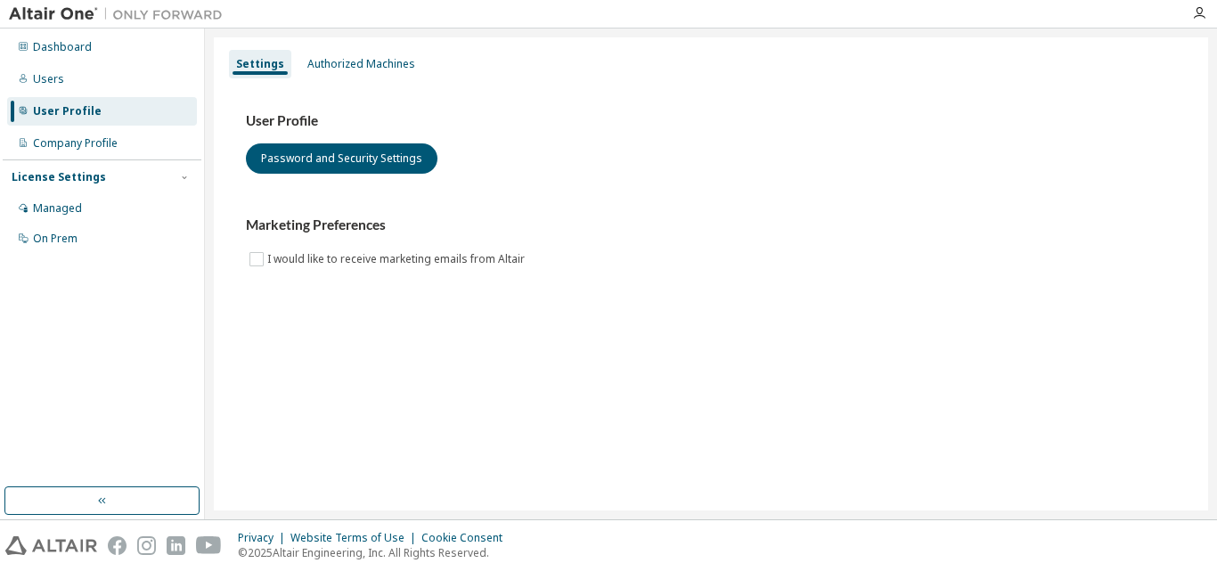
drag, startPoint x: 254, startPoint y: 116, endPoint x: 265, endPoint y: 116, distance: 10.7
drag, startPoint x: 265, startPoint y: 116, endPoint x: 806, endPoint y: 222, distance: 551.2
click at [1191, 11] on div at bounding box center [1200, 13] width 36 height 14
click at [1199, 13] on icon "button" at bounding box center [1199, 13] width 14 height 14
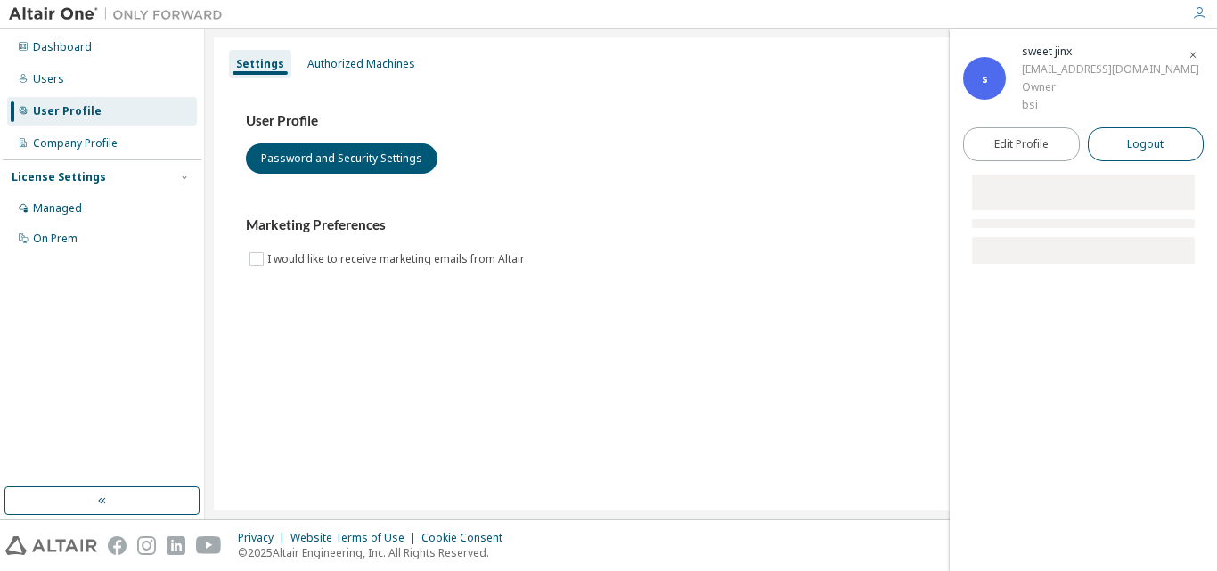
click at [1103, 132] on button "Logout" at bounding box center [1146, 144] width 117 height 34
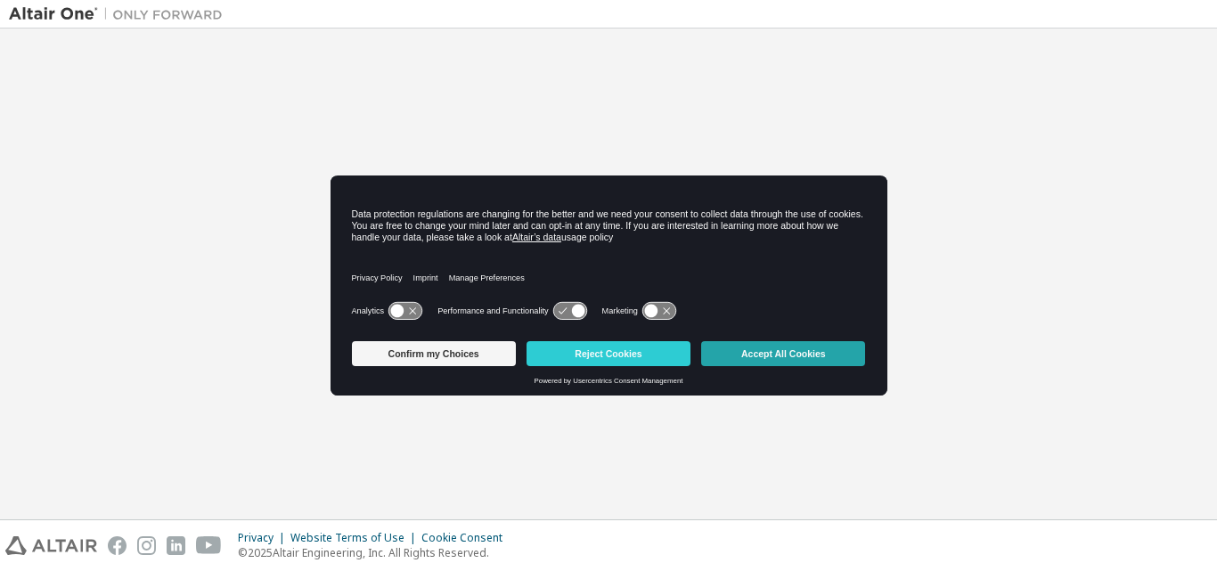
click at [735, 345] on button "Accept All Cookies" at bounding box center [783, 353] width 164 height 25
